Goal: Check status: Check status

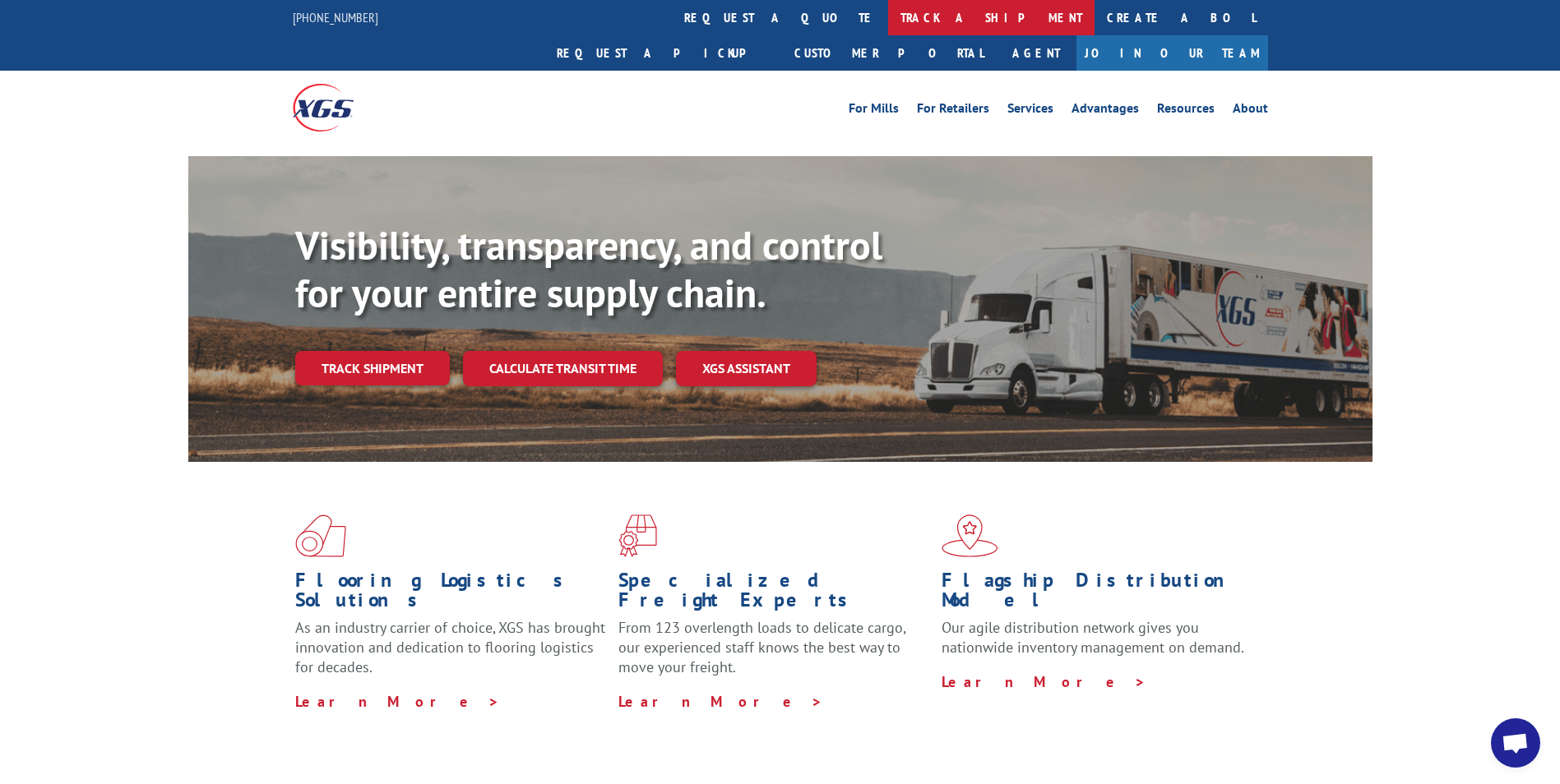
click at [888, 17] on link "track a shipment" at bounding box center [991, 18] width 207 height 36
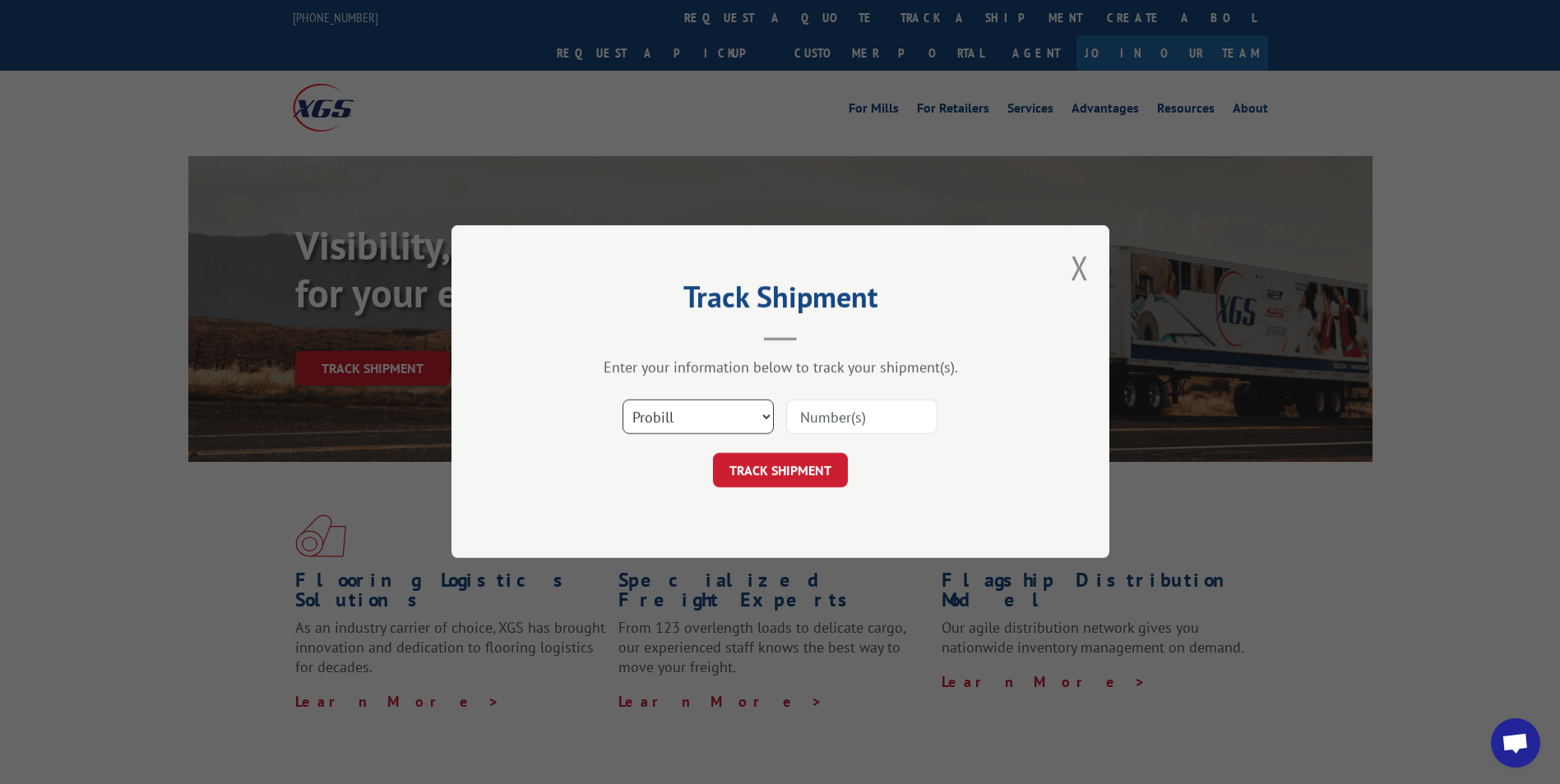
click at [728, 419] on select "Select category... Probill BOL PO" at bounding box center [697, 417] width 151 height 35
select select "bol"
click at [622, 400] on select "Select category... Probill BOL PO" at bounding box center [697, 417] width 151 height 35
click at [831, 411] on input at bounding box center [862, 417] width 151 height 35
type input "063311607"
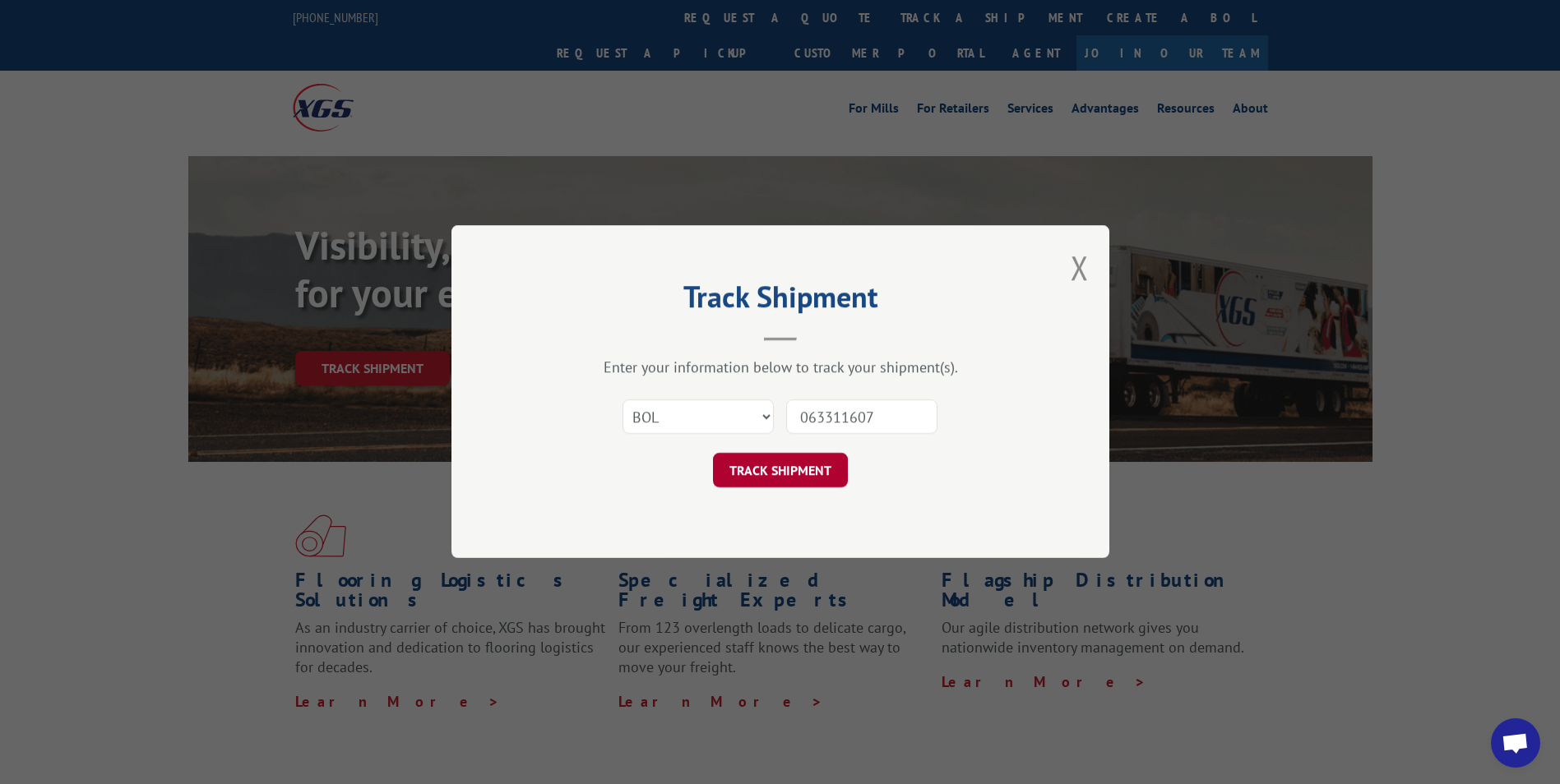
click at [730, 461] on button "TRACK SHIPMENT" at bounding box center [780, 471] width 135 height 35
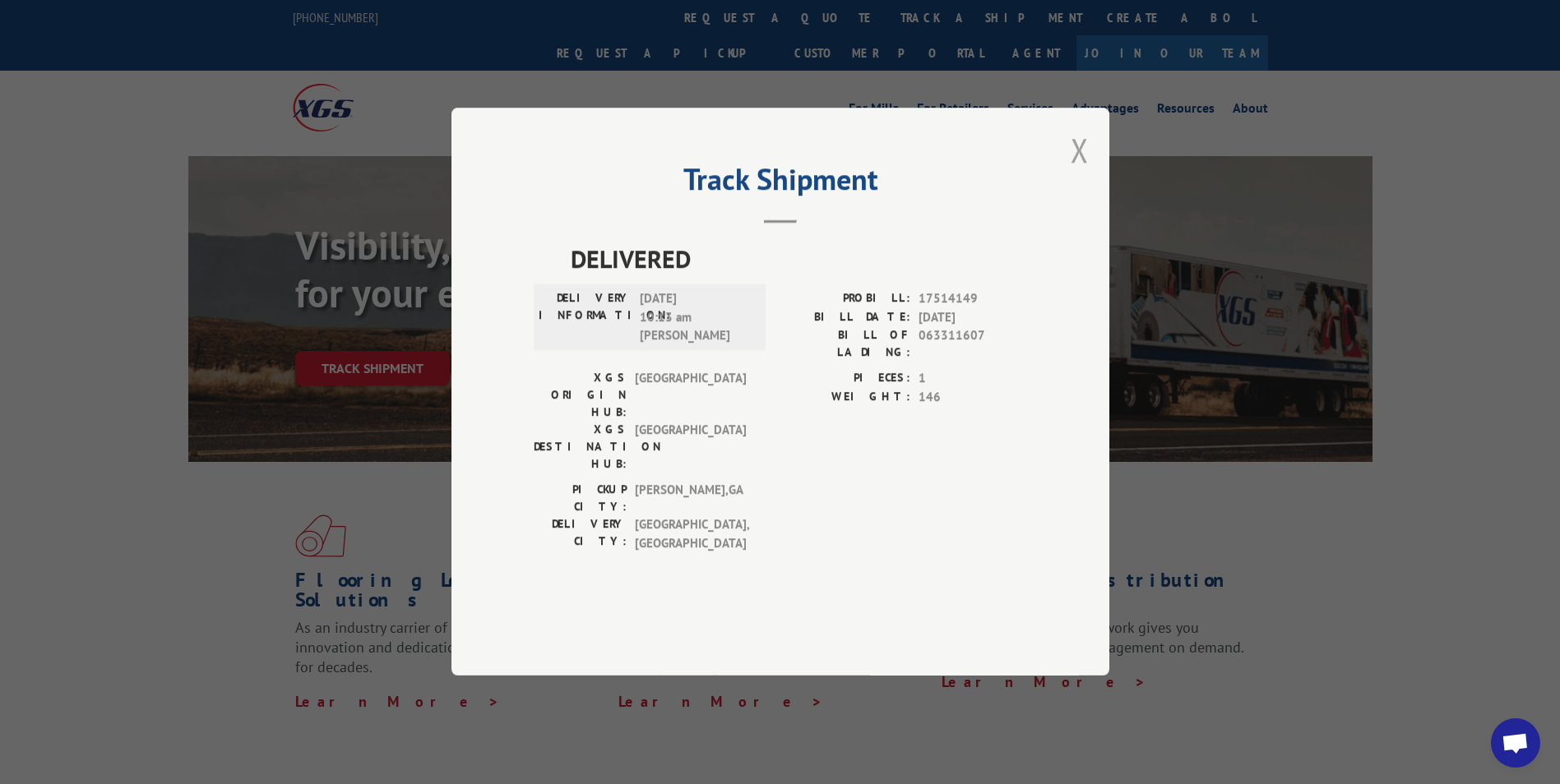
click at [1086, 172] on button "Close modal" at bounding box center [1080, 150] width 18 height 44
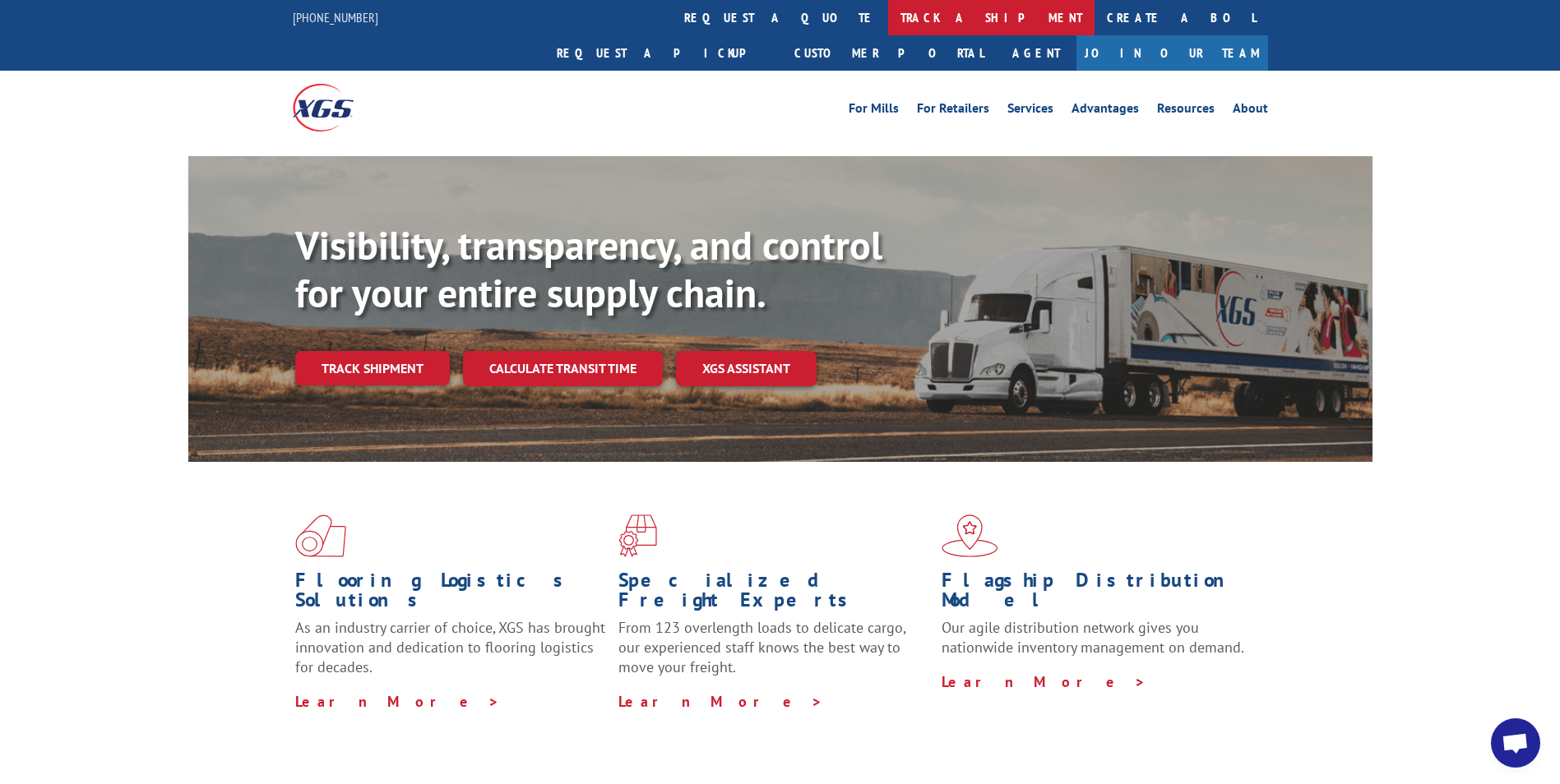
click at [888, 14] on link "track a shipment" at bounding box center [991, 18] width 207 height 36
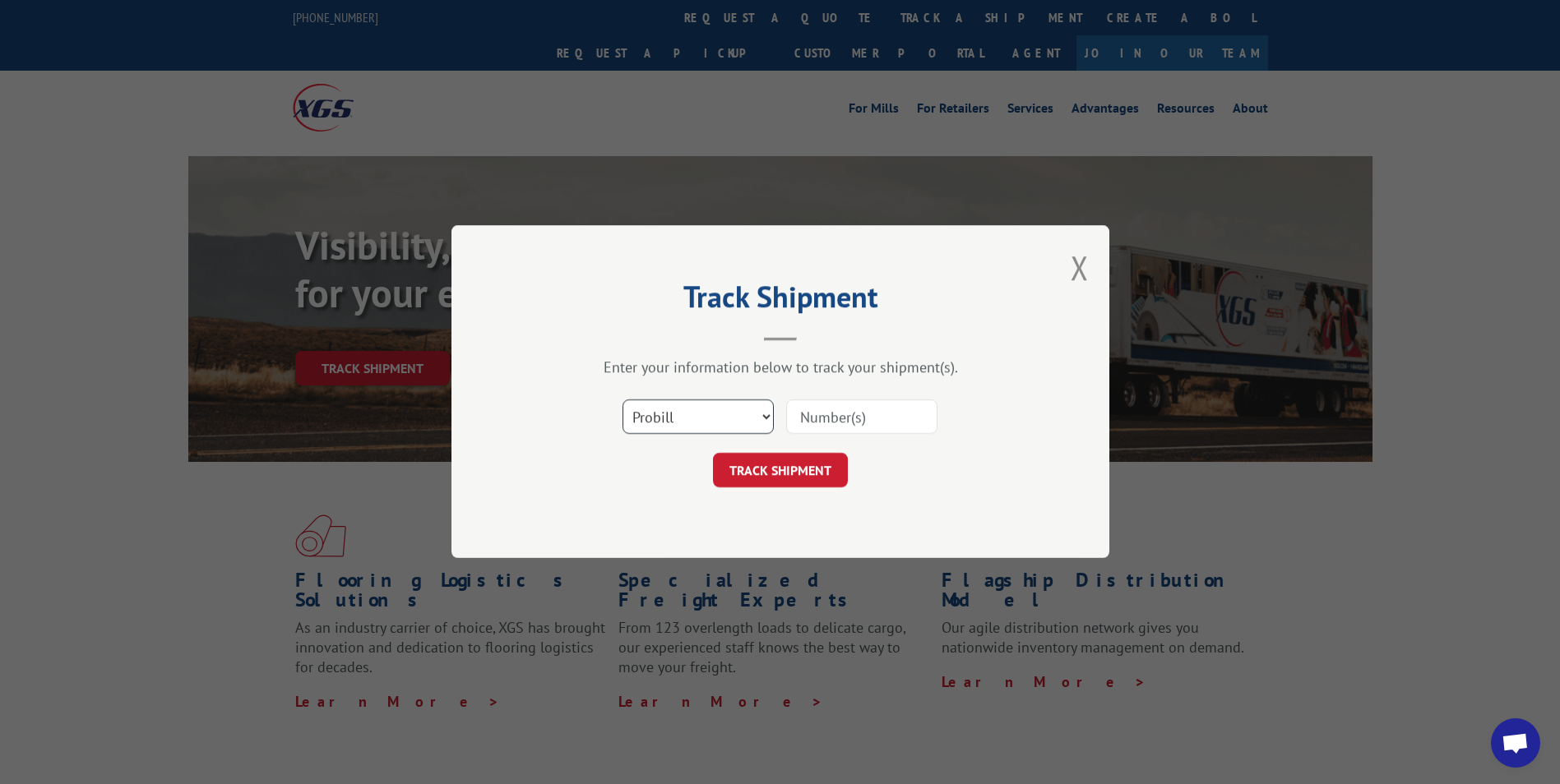
click at [755, 415] on select "Select category... Probill BOL PO" at bounding box center [697, 417] width 151 height 35
select select "po"
click at [622, 400] on select "Select category... Probill BOL PO" at bounding box center [697, 417] width 151 height 35
click at [813, 431] on input at bounding box center [862, 417] width 151 height 35
type input "1652mg"
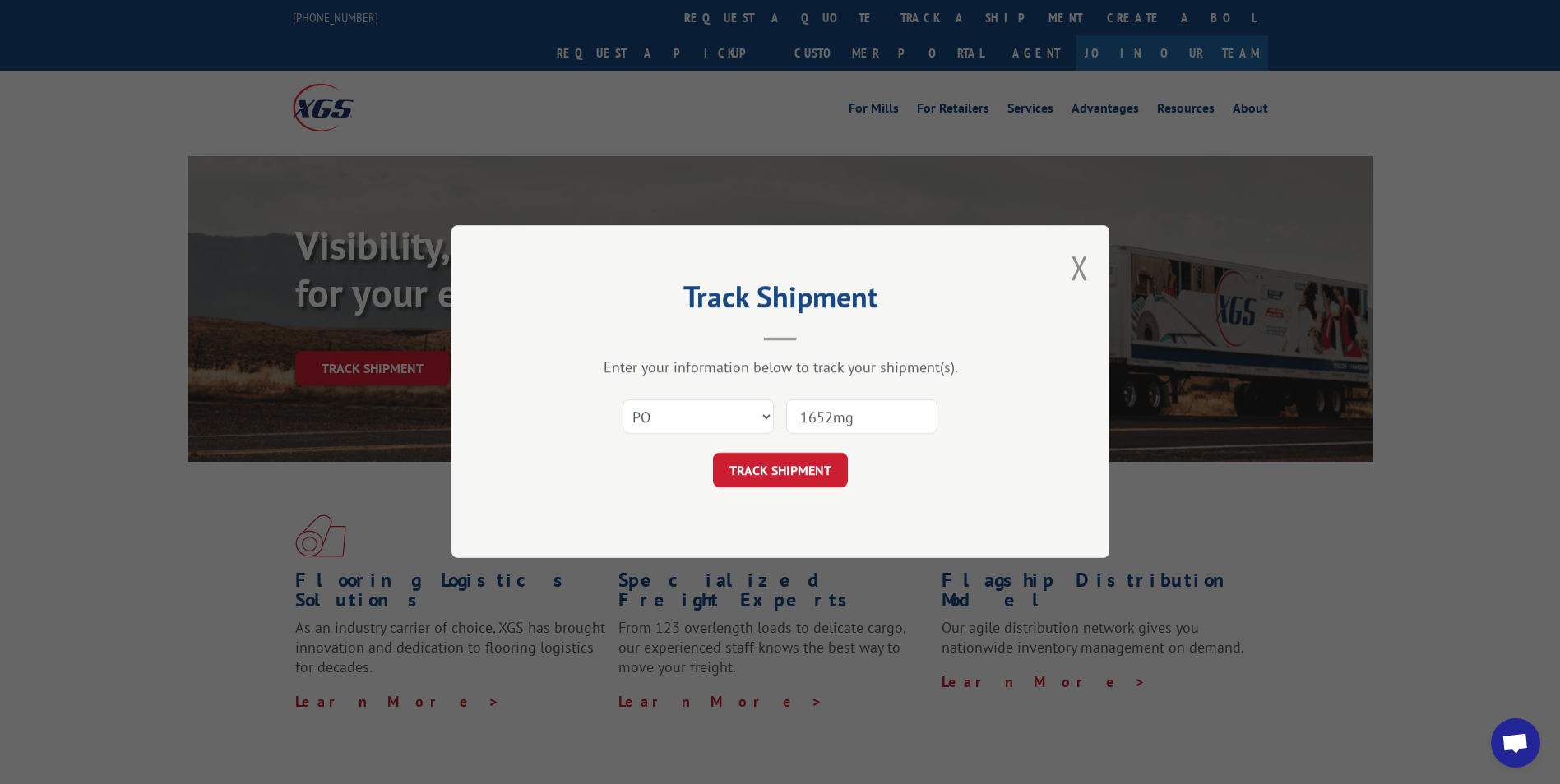
click button "TRACK SHIPMENT" at bounding box center [780, 471] width 135 height 35
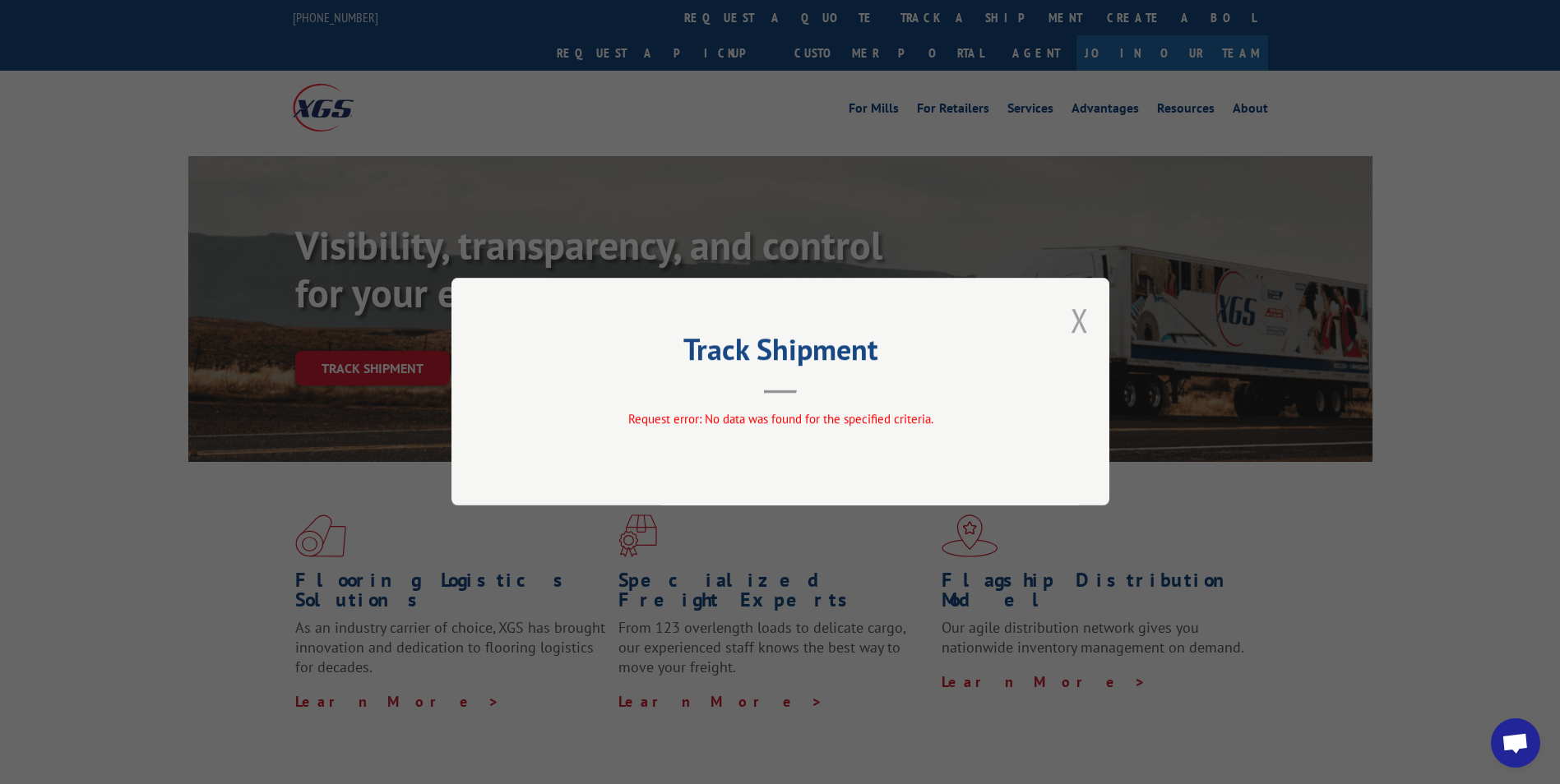
click at [1073, 320] on button "Close modal" at bounding box center [1080, 320] width 18 height 44
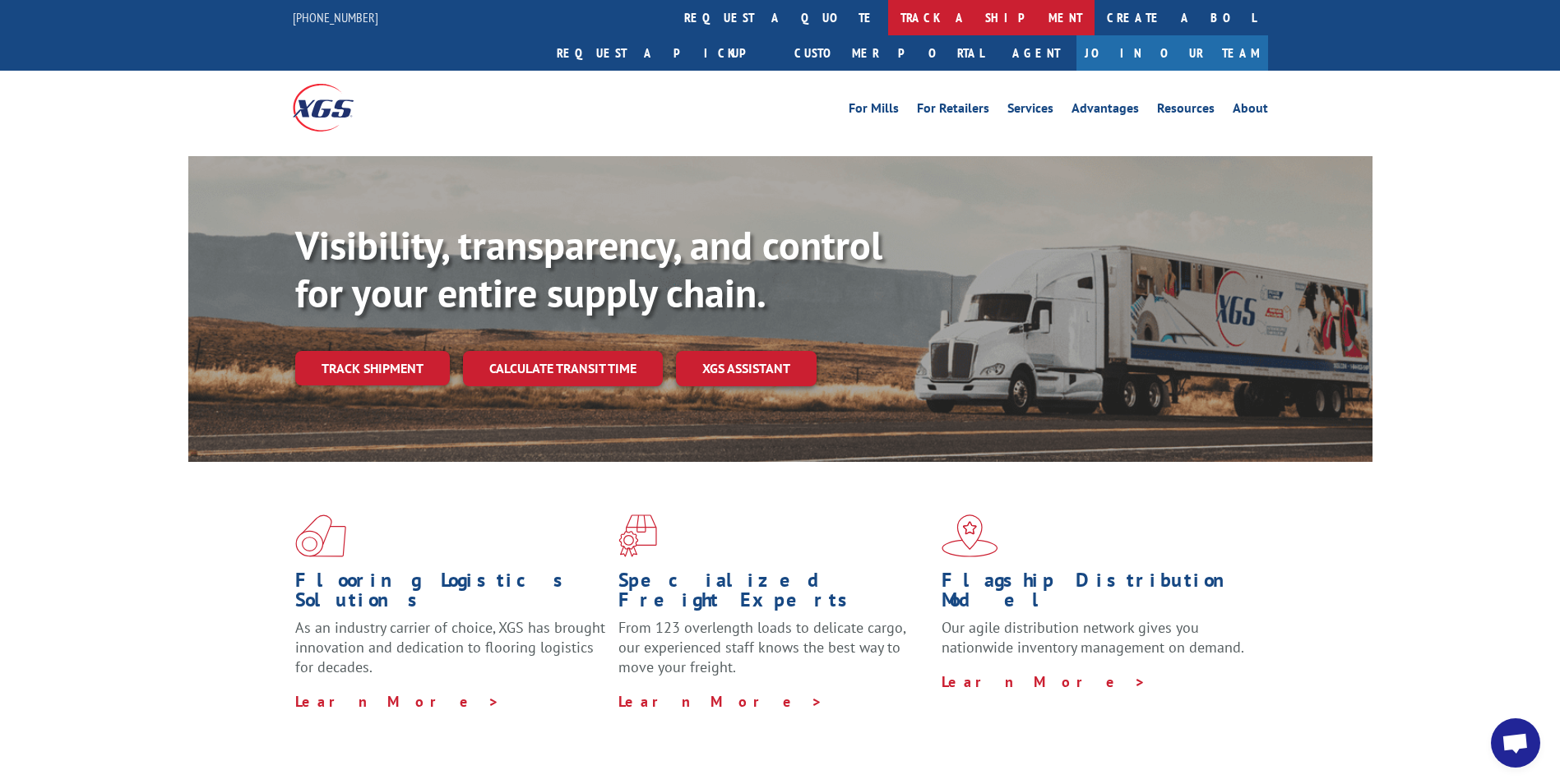
click at [888, 7] on link "track a shipment" at bounding box center [991, 18] width 207 height 36
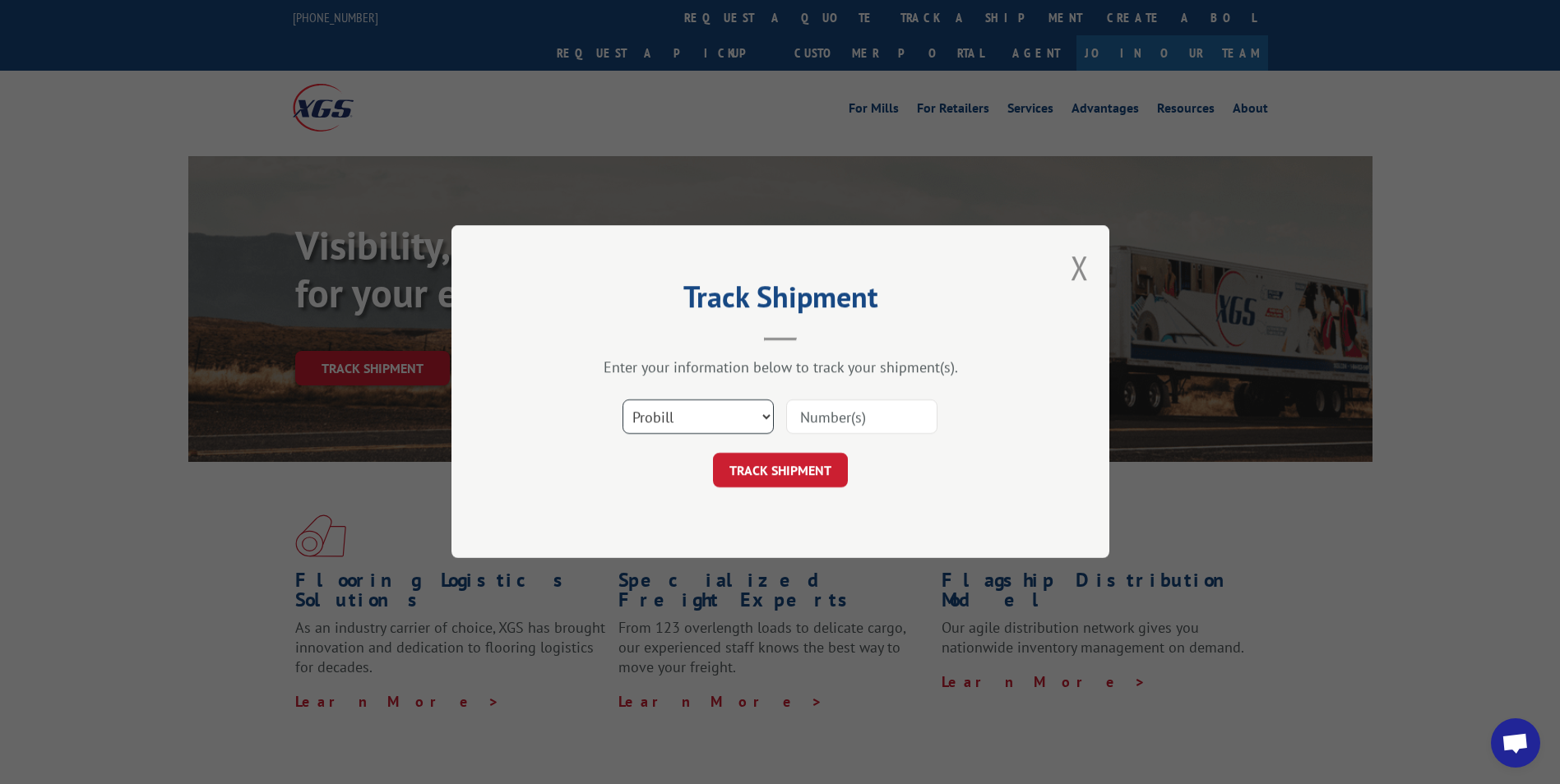
click at [729, 413] on select "Select category... Probill BOL PO" at bounding box center [697, 417] width 151 height 35
select select "po"
click at [622, 400] on select "Select category... Probill BOL PO" at bounding box center [697, 417] width 151 height 35
click at [803, 427] on input at bounding box center [862, 417] width 151 height 35
type input "1652MG"
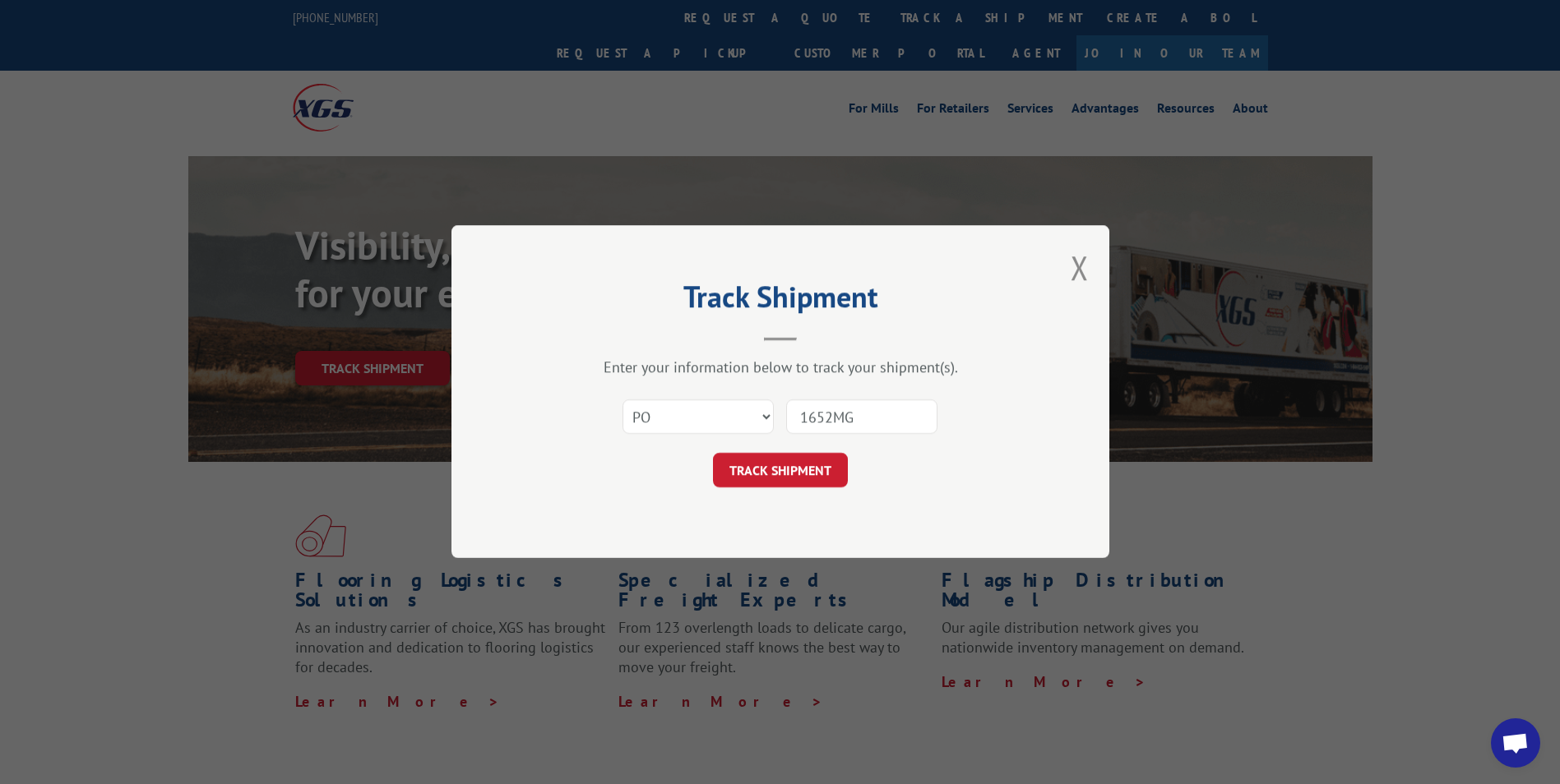
click button "TRACK SHIPMENT" at bounding box center [780, 471] width 135 height 35
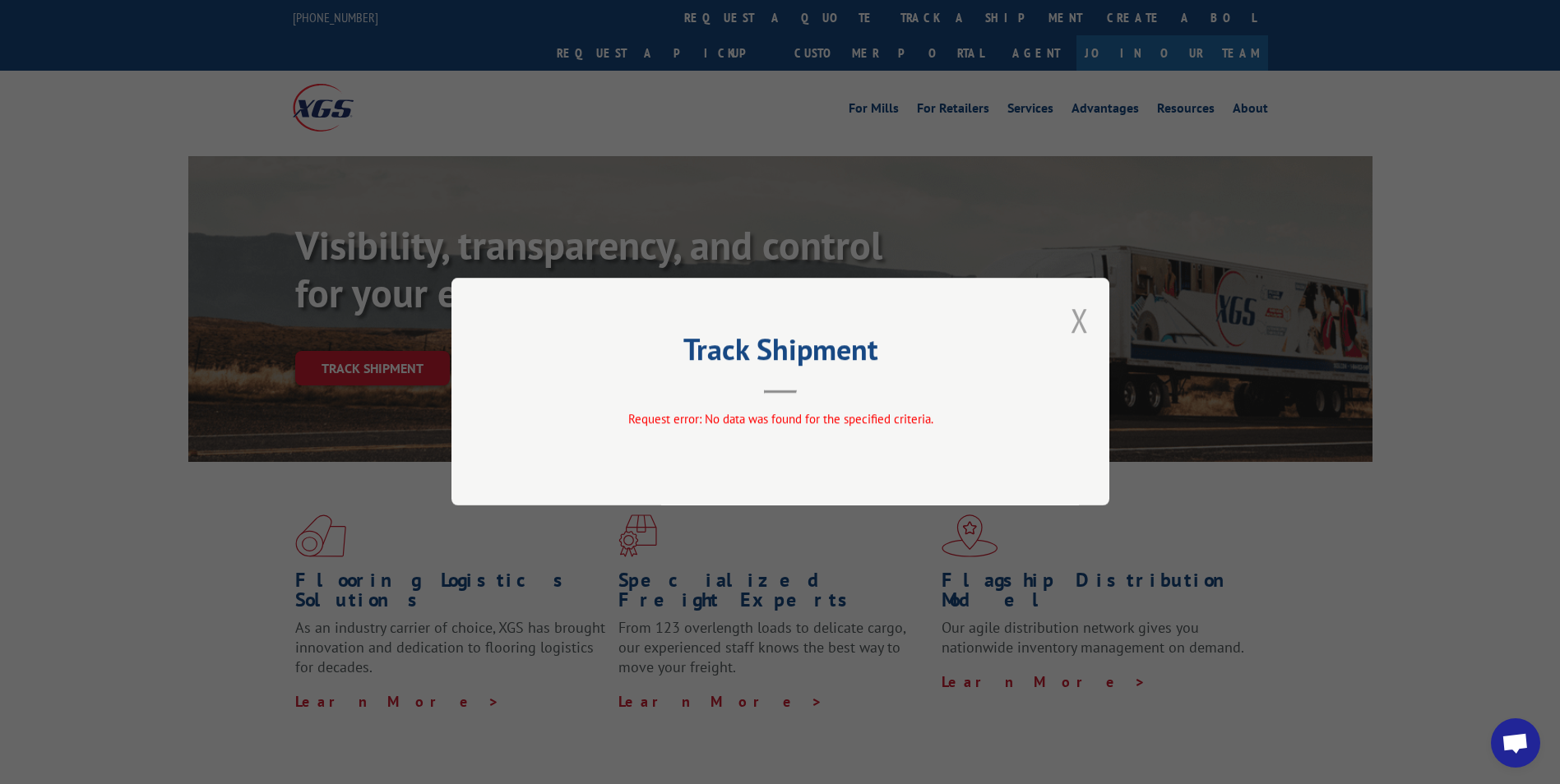
click at [1082, 319] on button "Close modal" at bounding box center [1080, 320] width 18 height 44
